Goal: Navigation & Orientation: Find specific page/section

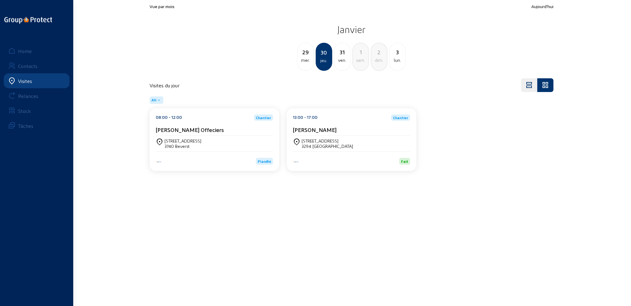
click at [27, 80] on div "Visites" at bounding box center [25, 81] width 14 height 6
click at [27, 50] on div "Home" at bounding box center [25, 51] width 14 height 6
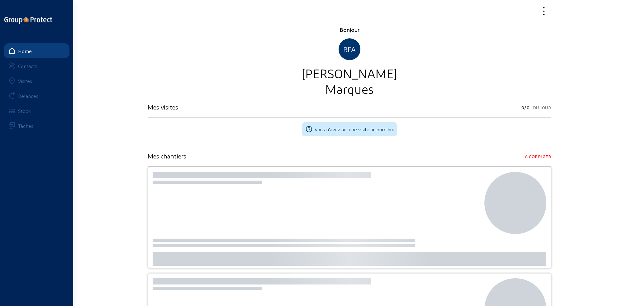
click at [22, 82] on div "Visites" at bounding box center [25, 81] width 14 height 6
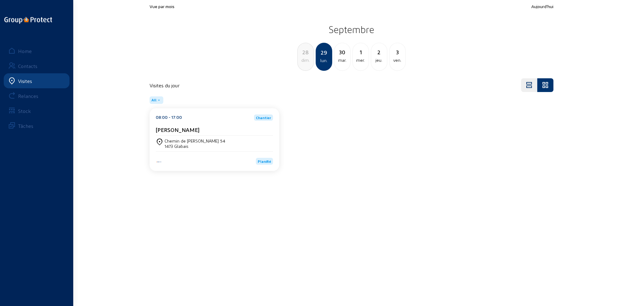
click at [189, 145] on div "1473 Glabais" at bounding box center [194, 145] width 61 height 5
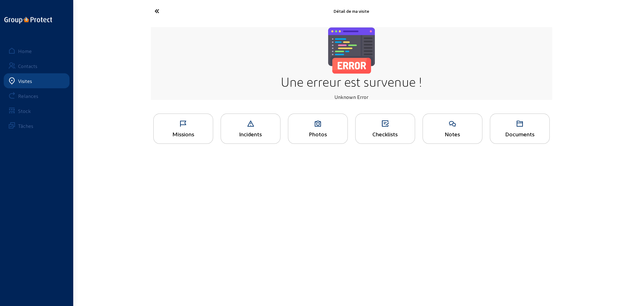
click at [194, 135] on div "Missions" at bounding box center [183, 134] width 59 height 7
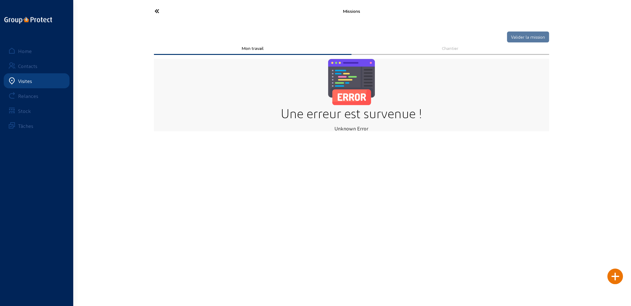
click at [156, 10] on icon at bounding box center [179, 11] width 57 height 11
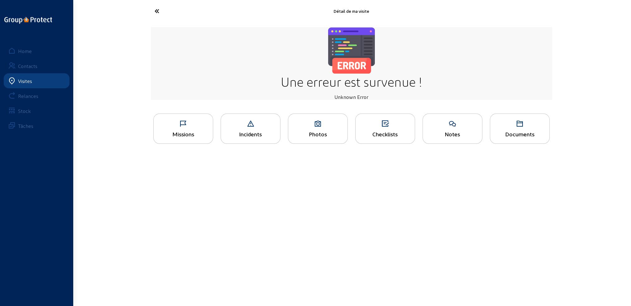
click at [325, 135] on div "Photos" at bounding box center [317, 134] width 59 height 7
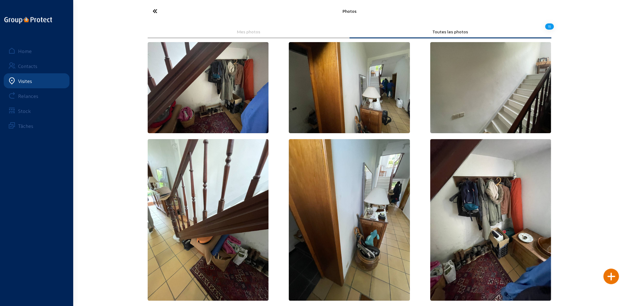
click at [146, 8] on div at bounding box center [178, 11] width 69 height 15
click at [153, 10] on icon at bounding box center [178, 11] width 57 height 11
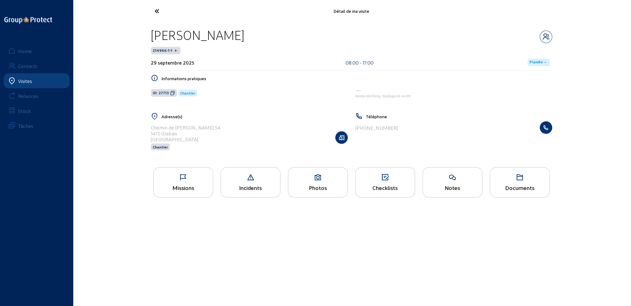
click at [512, 185] on div "Documents" at bounding box center [519, 187] width 59 height 7
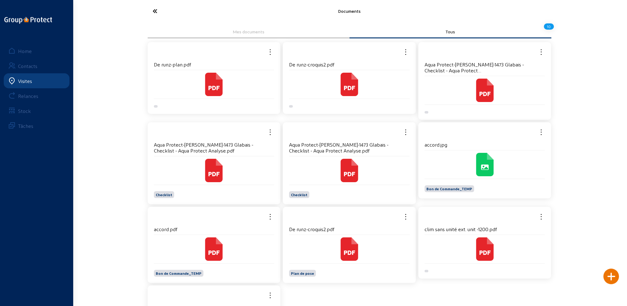
click at [317, 249] on cam-local-icon at bounding box center [349, 248] width 121 height 23
click at [206, 259] on icon at bounding box center [213, 248] width 17 height 23
click at [318, 257] on cam-local-icon at bounding box center [349, 248] width 121 height 23
click at [156, 11] on icon at bounding box center [178, 11] width 57 height 11
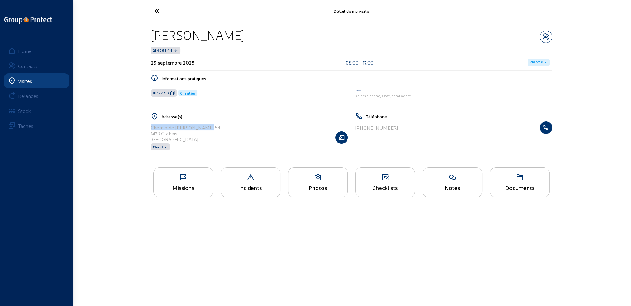
drag, startPoint x: 151, startPoint y: 127, endPoint x: 208, endPoint y: 128, distance: 57.3
click at [208, 128] on div "Chemin de [PERSON_NAME] 54 1473 Glabais Belgique Chantier" at bounding box center [249, 137] width 197 height 32
copy div "Chemin de [PERSON_NAME] 54"
drag, startPoint x: 150, startPoint y: 133, endPoint x: 180, endPoint y: 134, distance: 29.6
click at [180, 134] on div "1473 Glabais" at bounding box center [185, 133] width 69 height 6
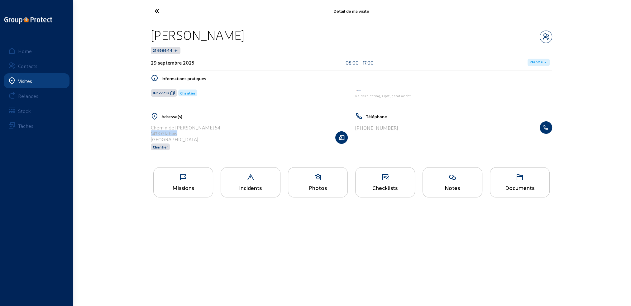
copy div "1473 Glabais"
